Goal: Navigation & Orientation: Understand site structure

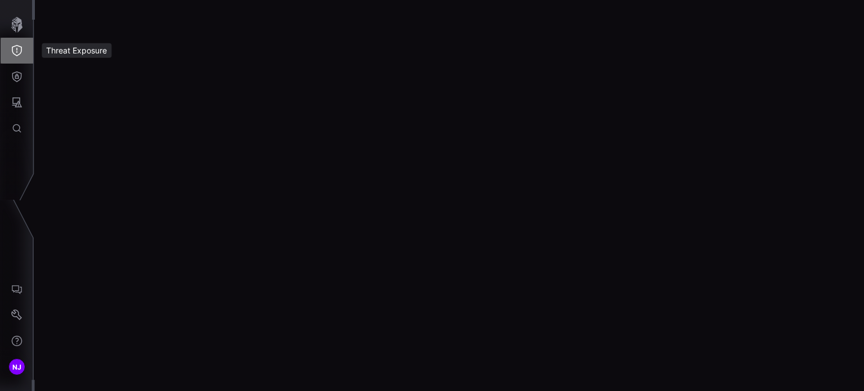
click at [17, 55] on icon "Threat Exposure" at bounding box center [16, 50] width 11 height 11
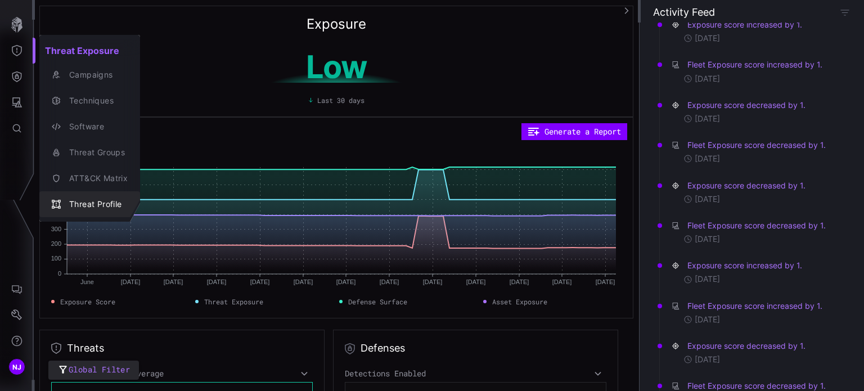
click at [90, 201] on div "Threat Profile" at bounding box center [96, 204] width 64 height 14
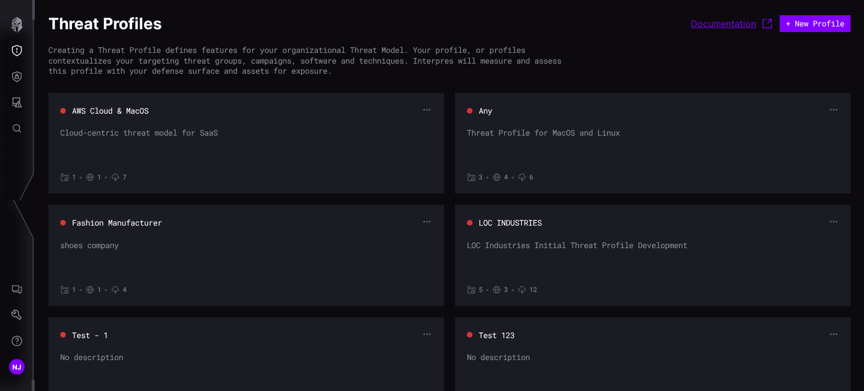
click at [726, 22] on link "Documentation" at bounding box center [732, 23] width 83 height 13
click at [17, 71] on icon "Defense Surface" at bounding box center [16, 76] width 11 height 11
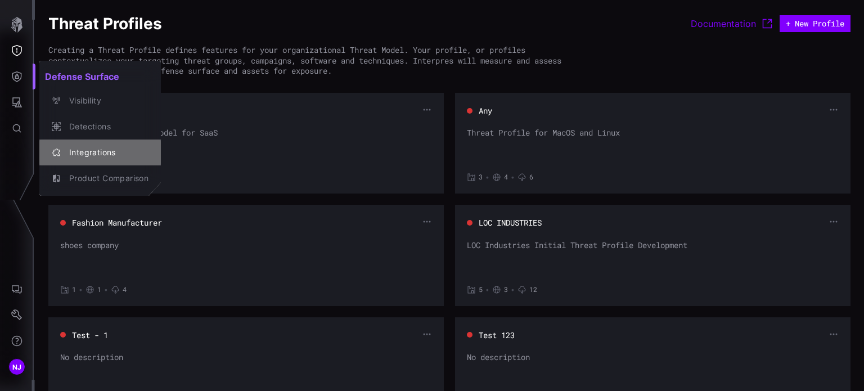
click at [89, 156] on div "Integrations" at bounding box center [106, 153] width 85 height 14
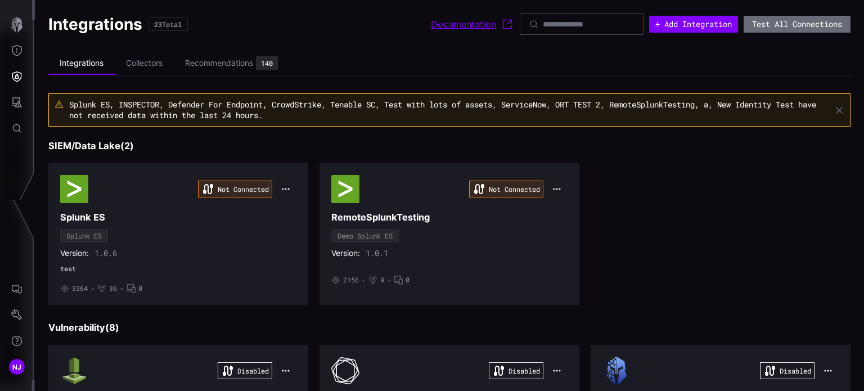
click at [440, 26] on link "Documentation" at bounding box center [472, 23] width 83 height 13
click at [13, 313] on icon "Settings" at bounding box center [16, 314] width 11 height 11
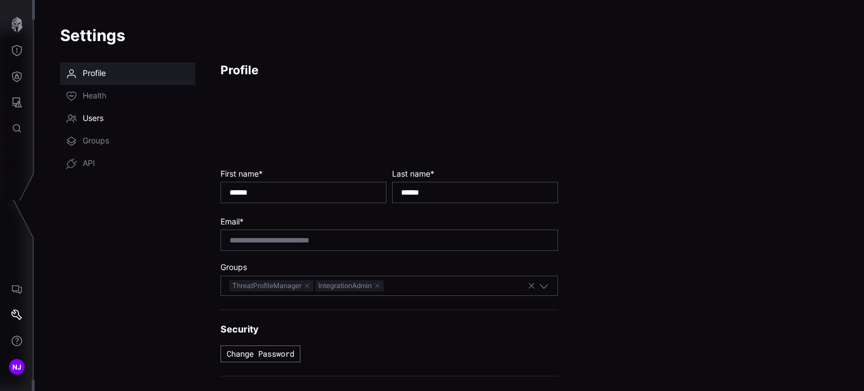
click at [101, 116] on span "Users" at bounding box center [93, 118] width 21 height 11
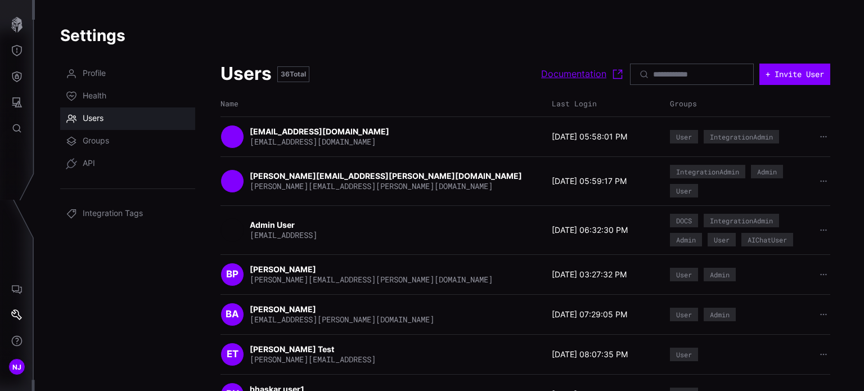
click at [556, 73] on link "Documentation" at bounding box center [582, 73] width 83 height 13
